Goal: Find specific page/section: Find specific page/section

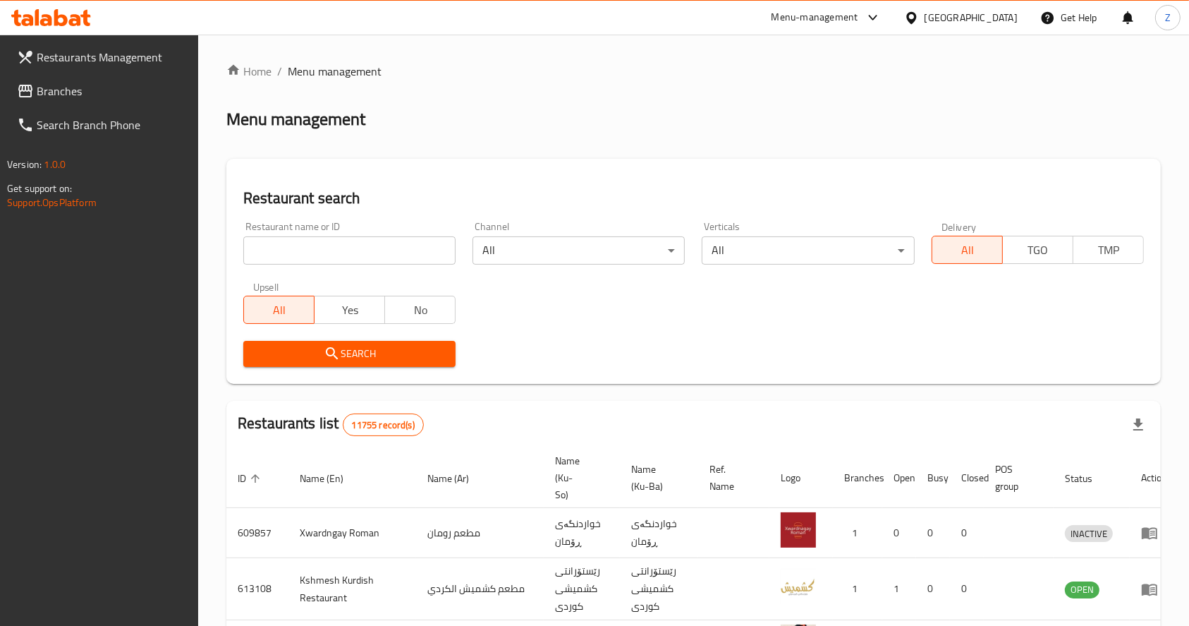
click at [315, 238] on div "Home / Menu management Menu management Restaurant search Restaurant name or ID …" at bounding box center [693, 543] width 934 height 961
click at [307, 251] on input "search" at bounding box center [349, 250] width 212 height 28
paste input "[DATE] Ice Cream"
type input "[DATE] Ice Cream"
click at [339, 360] on icon "submit" at bounding box center [332, 353] width 17 height 17
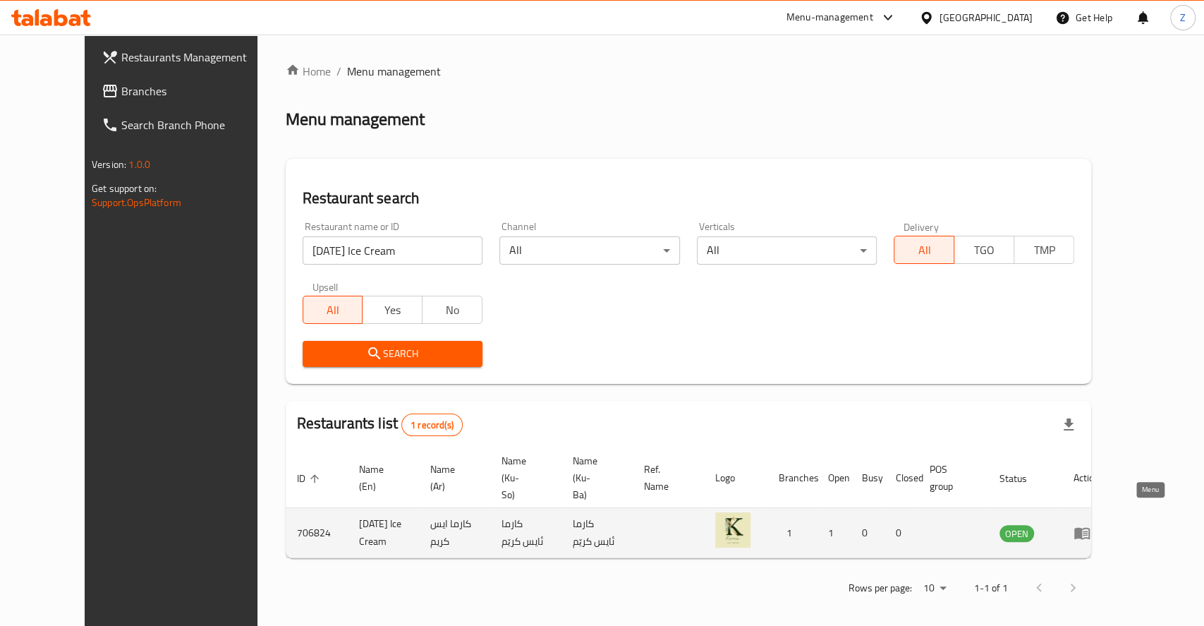
click at [1090, 528] on icon "enhanced table" at bounding box center [1082, 534] width 16 height 12
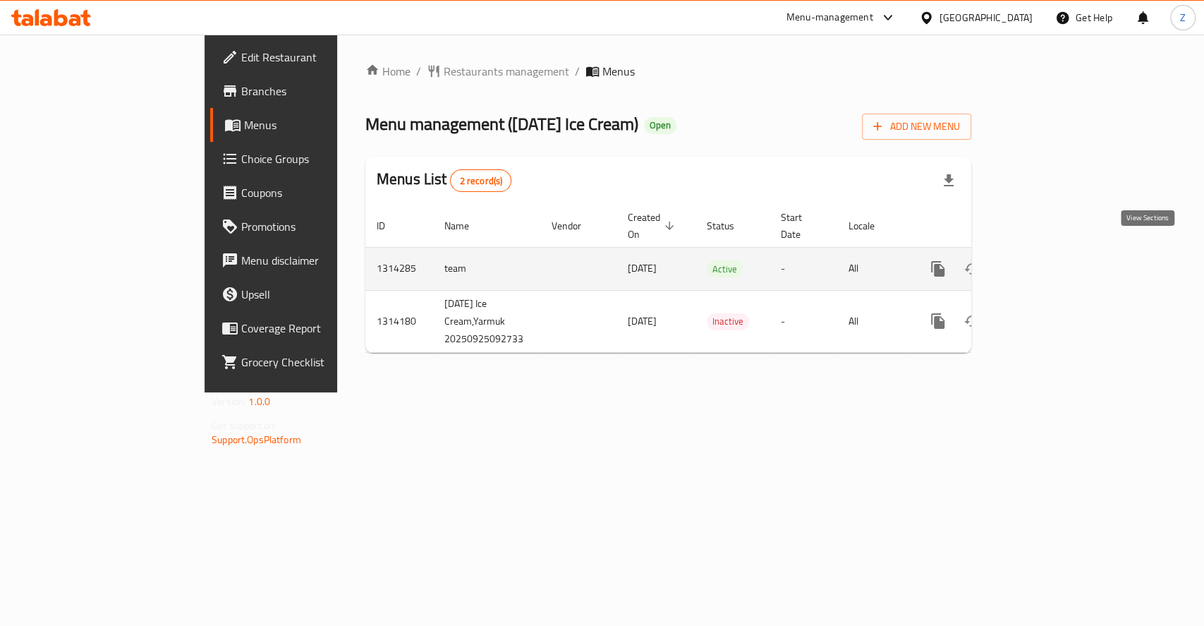
click at [1048, 260] on icon "enhanced table" at bounding box center [1039, 268] width 17 height 17
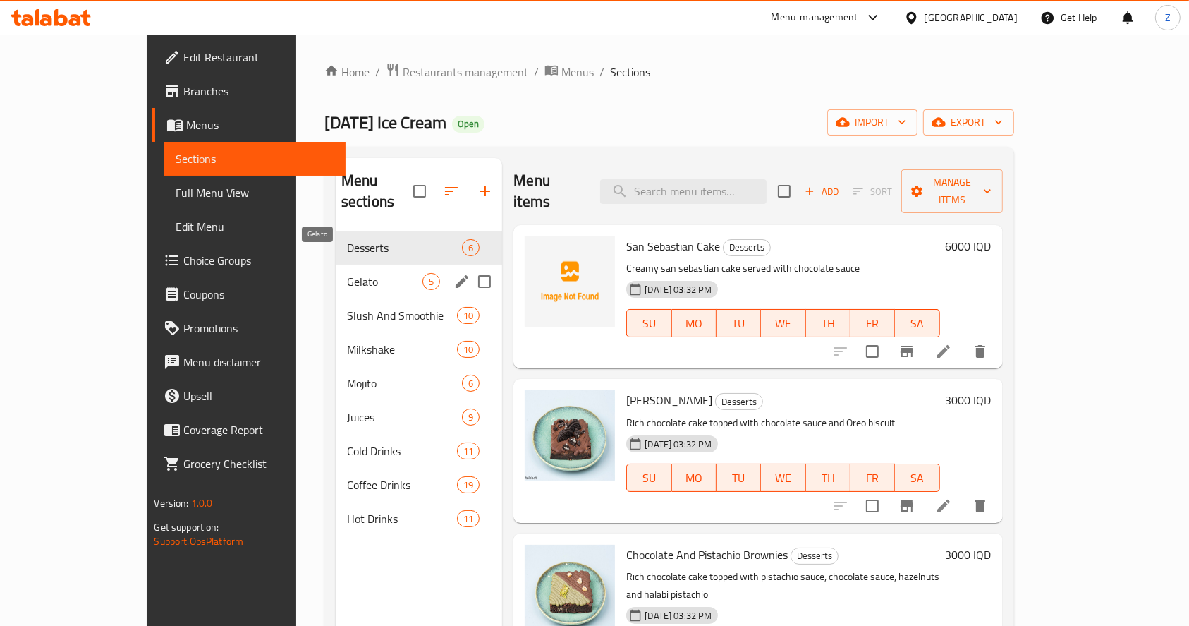
click at [347, 273] on span "Gelato" at bounding box center [384, 281] width 75 height 17
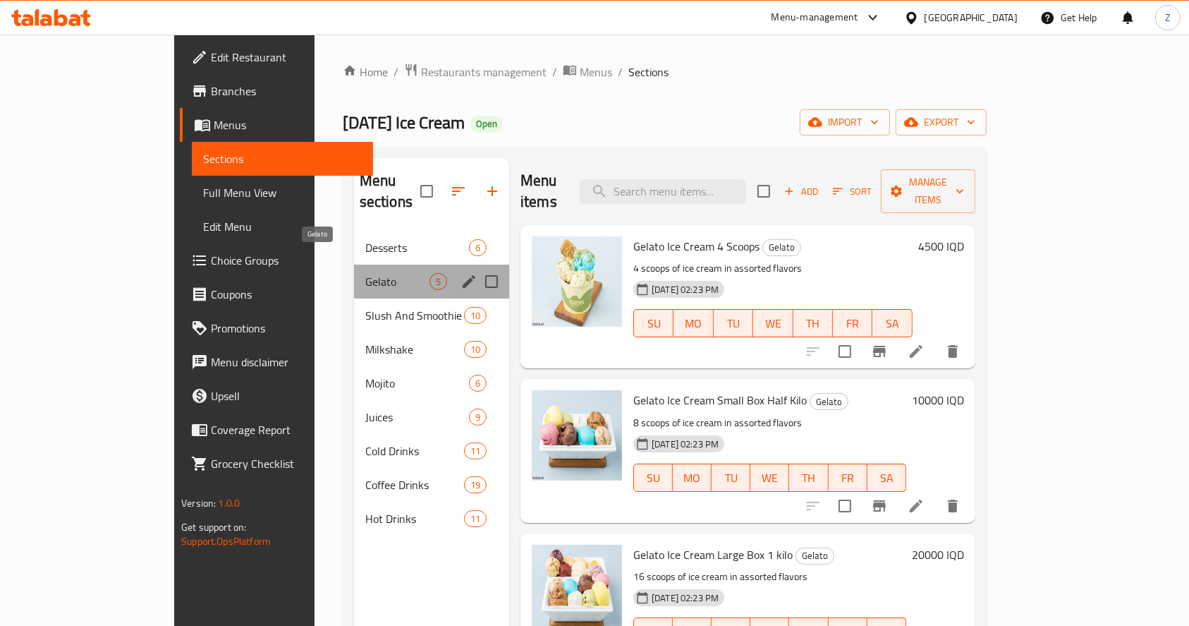
click at [365, 273] on span "Gelato" at bounding box center [397, 281] width 64 height 17
